Goal: Task Accomplishment & Management: Use online tool/utility

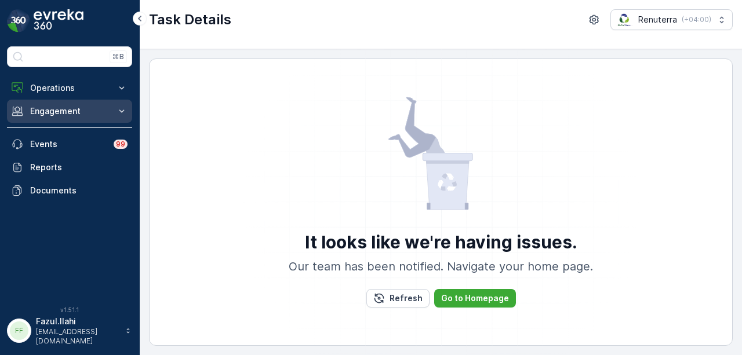
click at [60, 101] on button "Engagement" at bounding box center [69, 111] width 125 height 23
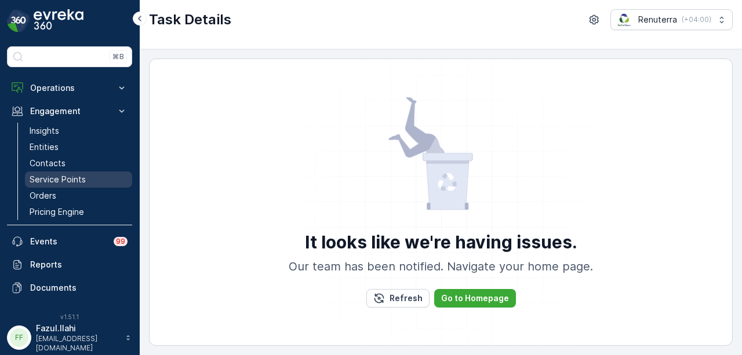
click at [80, 177] on p "Service Points" at bounding box center [58, 180] width 56 height 12
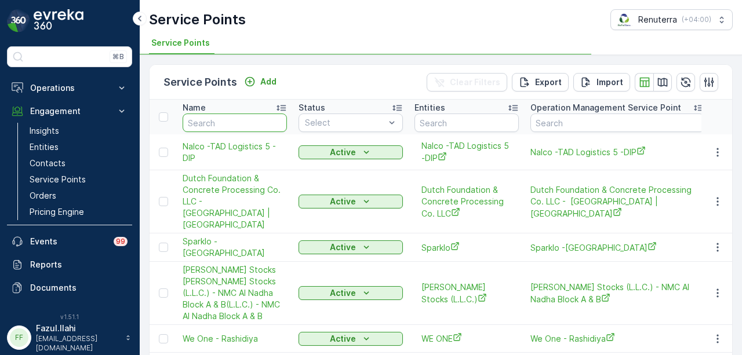
click at [257, 123] on input "text" at bounding box center [235, 123] width 104 height 19
type input "j"
click at [257, 123] on input "j" at bounding box center [235, 123] width 104 height 19
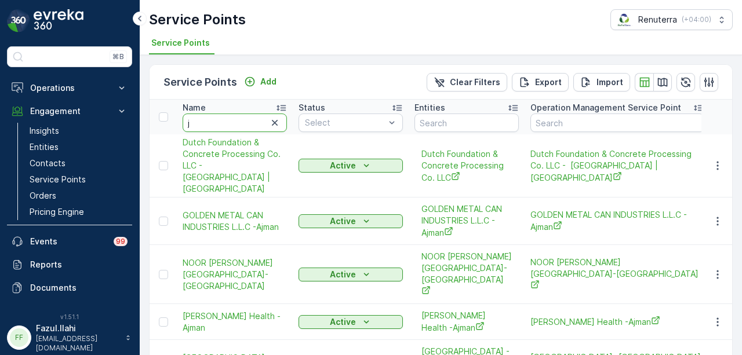
click at [257, 123] on input "j" at bounding box center [235, 123] width 104 height 19
type input "koyla"
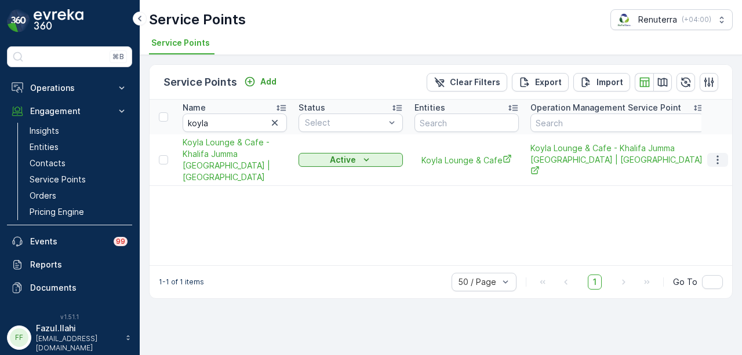
click at [722, 163] on icon "button" at bounding box center [718, 160] width 12 height 12
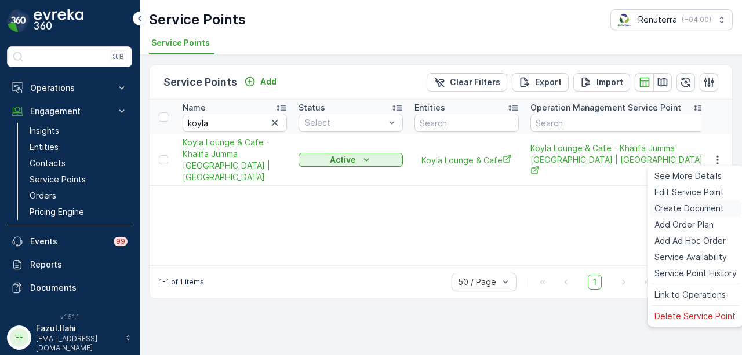
click at [724, 208] on div "Create Document" at bounding box center [696, 209] width 92 height 16
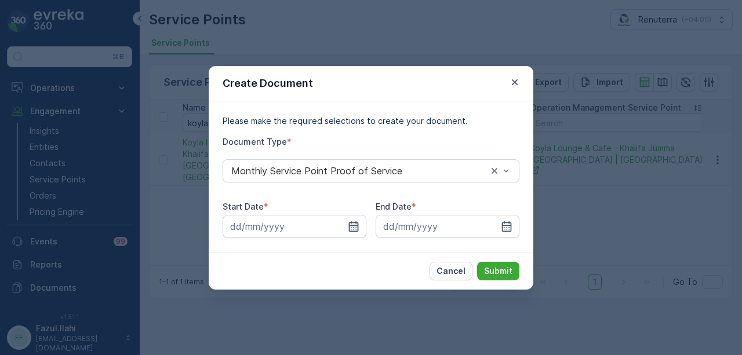
click at [355, 230] on icon "button" at bounding box center [354, 227] width 12 height 12
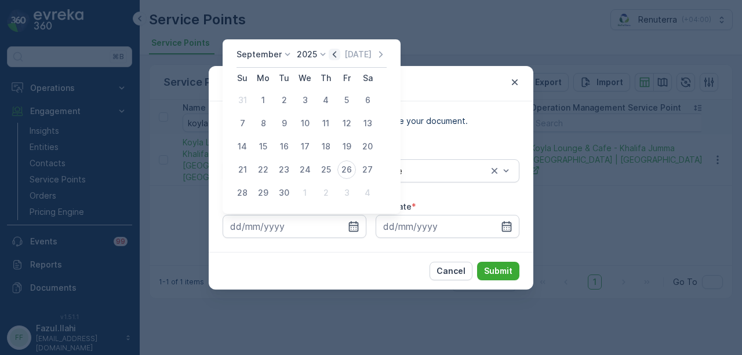
click at [334, 58] on icon "button" at bounding box center [335, 55] width 12 height 12
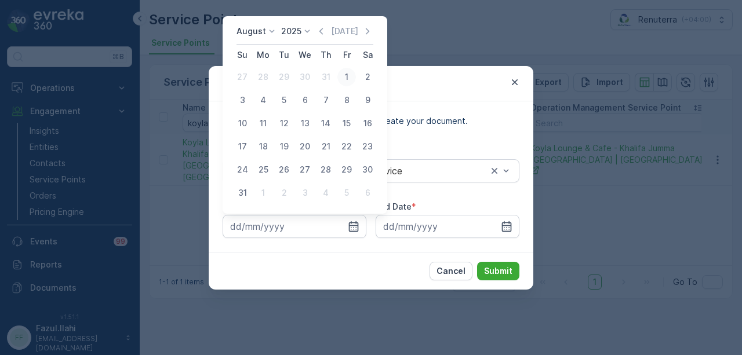
click at [347, 81] on div "1" at bounding box center [346, 77] width 19 height 19
type input "[DATE]"
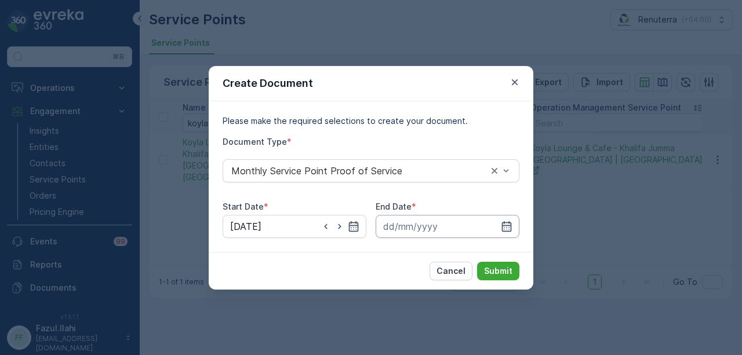
click at [503, 220] on input at bounding box center [448, 226] width 144 height 23
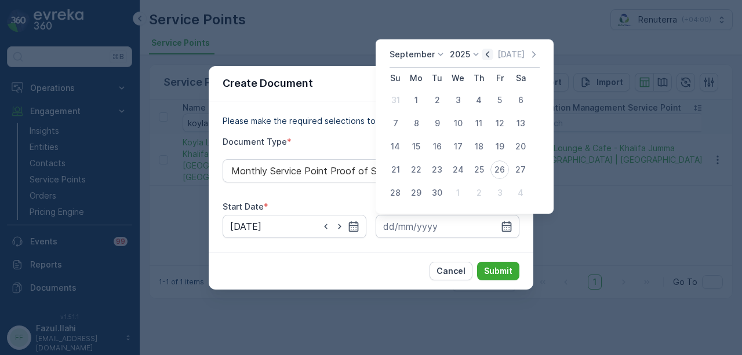
click at [486, 59] on icon "button" at bounding box center [488, 55] width 12 height 12
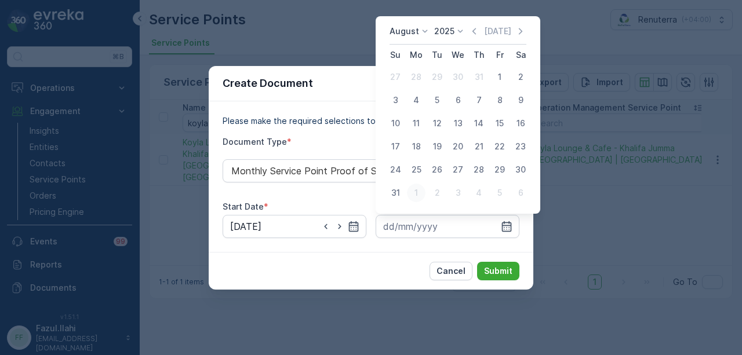
click at [406, 191] on button "1" at bounding box center [416, 193] width 21 height 21
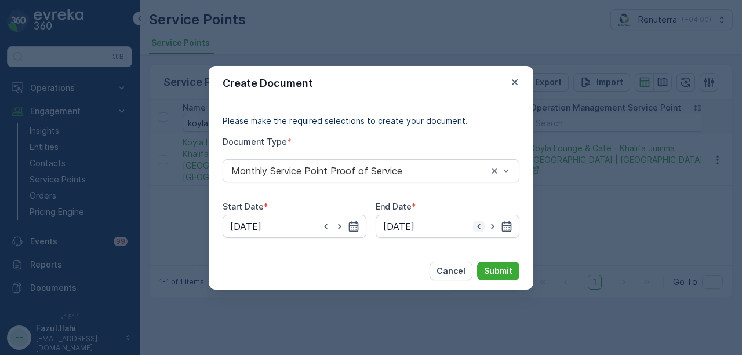
click at [483, 230] on icon "button" at bounding box center [479, 227] width 12 height 12
type input "[DATE]"
click at [512, 275] on p "Submit" at bounding box center [498, 271] width 28 height 12
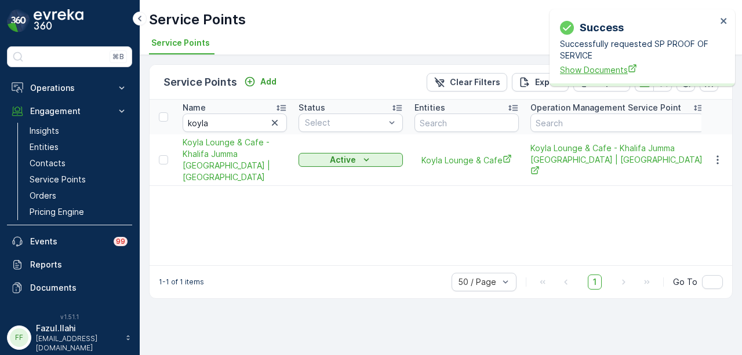
click at [597, 70] on span "Show Documents" at bounding box center [638, 70] width 156 height 12
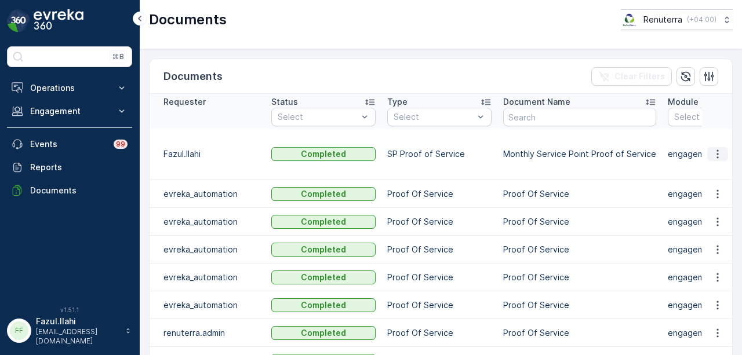
click at [716, 156] on icon "button" at bounding box center [718, 154] width 12 height 12
click at [716, 174] on span "See Details" at bounding box center [714, 171] width 45 height 12
